Goal: Check status

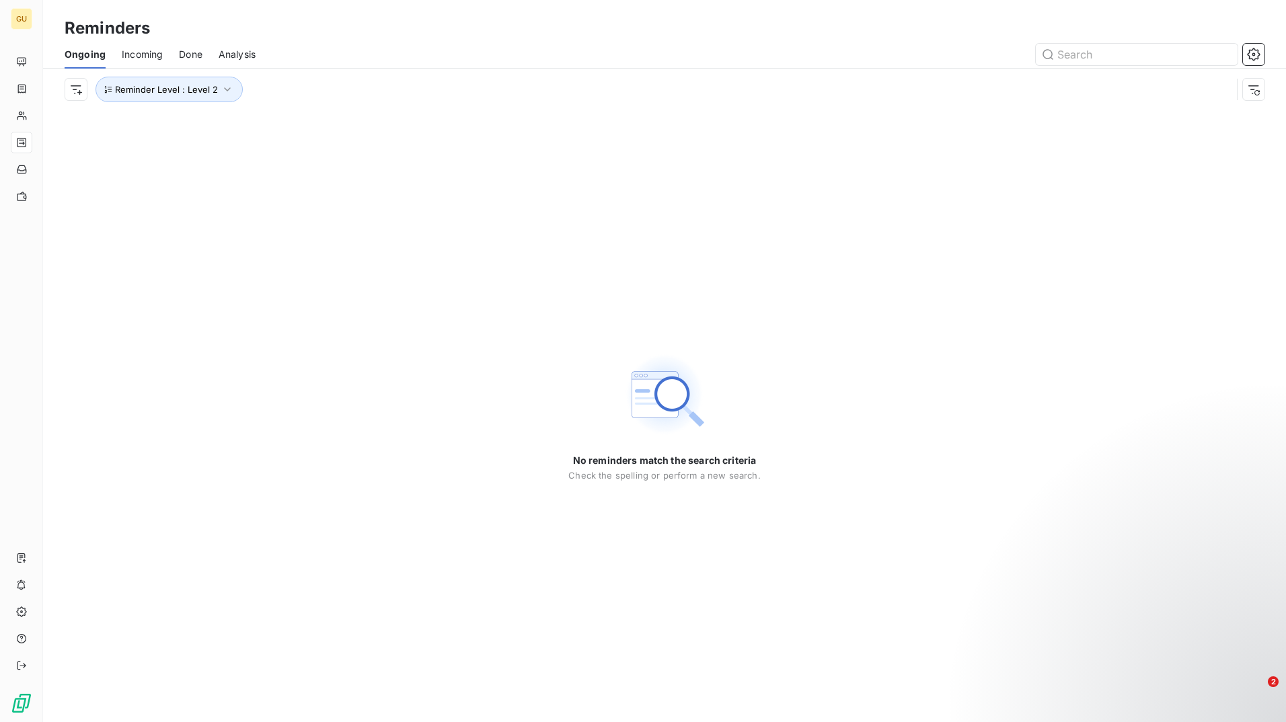
click at [130, 57] on span "Incoming" at bounding box center [142, 54] width 41 height 13
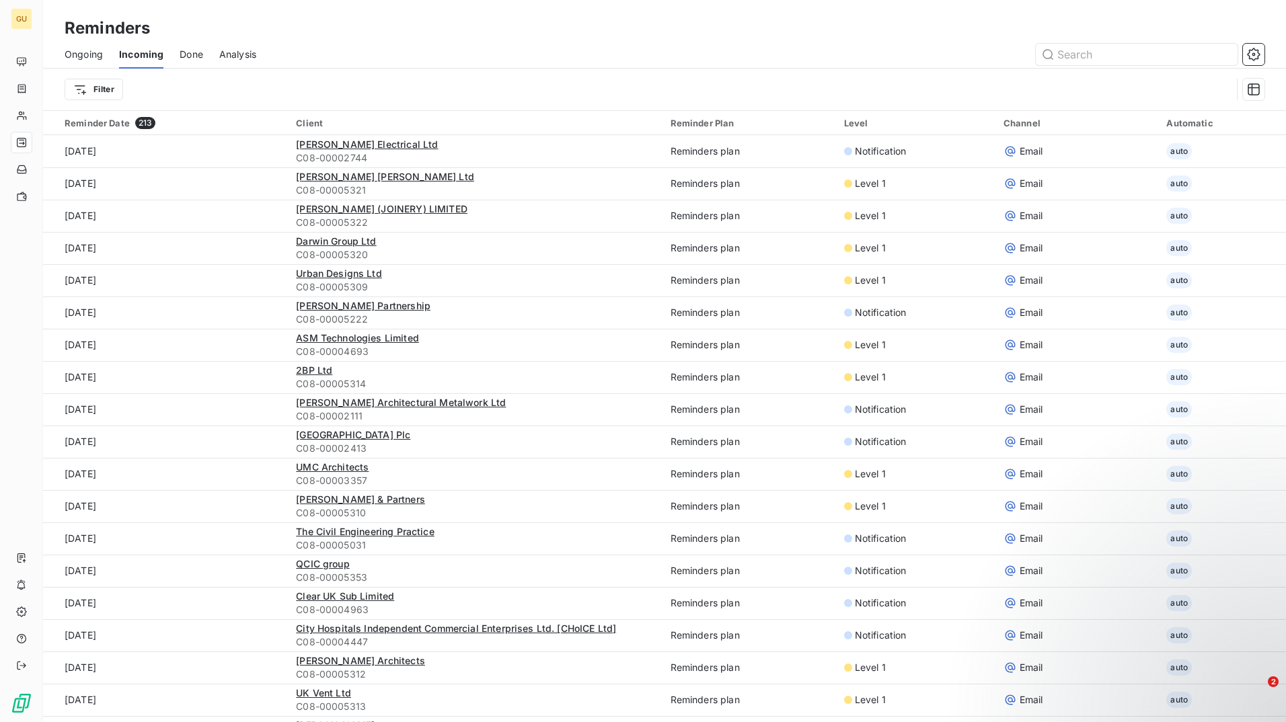
click at [91, 61] on span "Ongoing" at bounding box center [84, 54] width 38 height 13
